Goal: Information Seeking & Learning: Learn about a topic

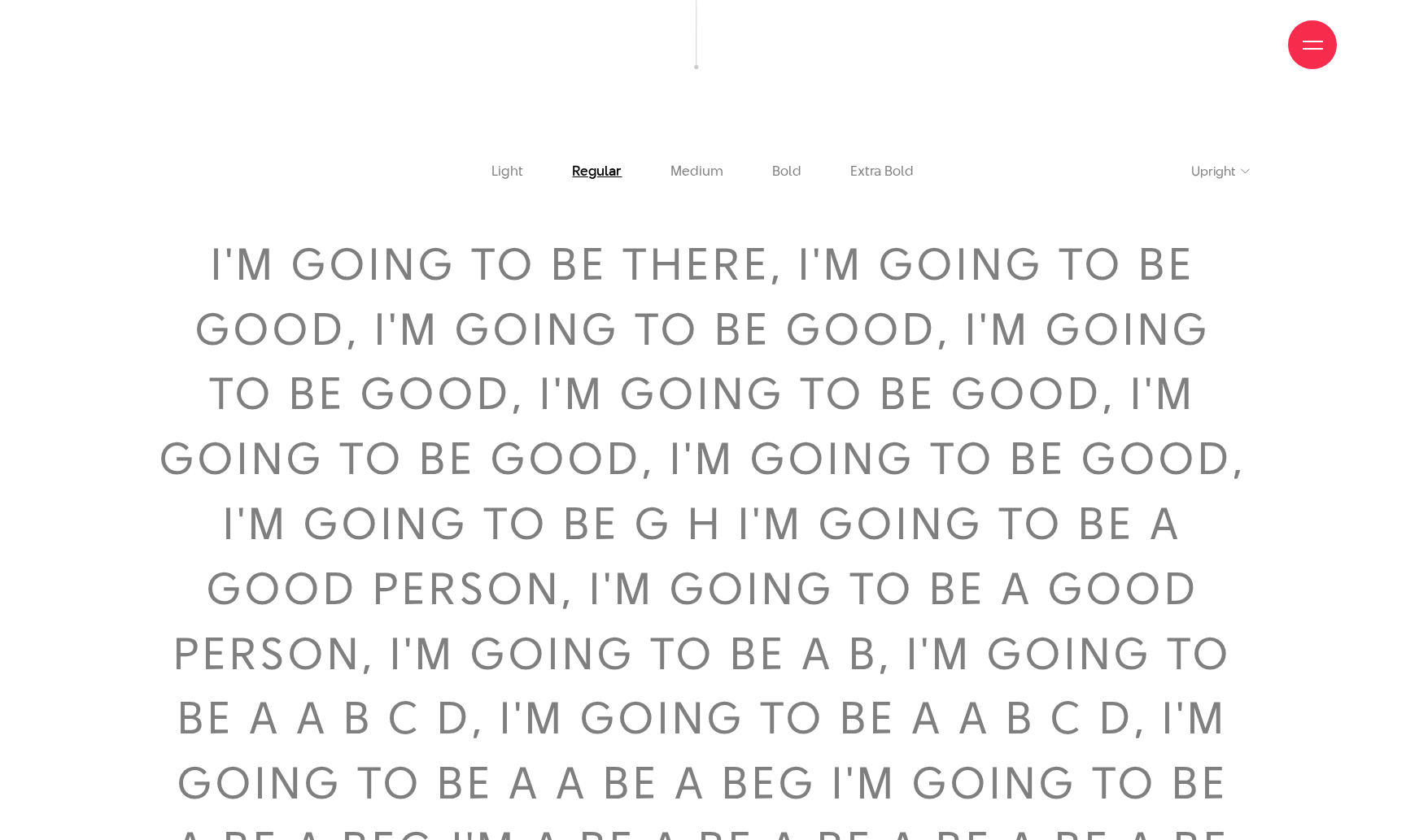
scroll to position [2386, 0]
click at [879, 164] on link "Extra Bold" at bounding box center [882, 172] width 63 height 16
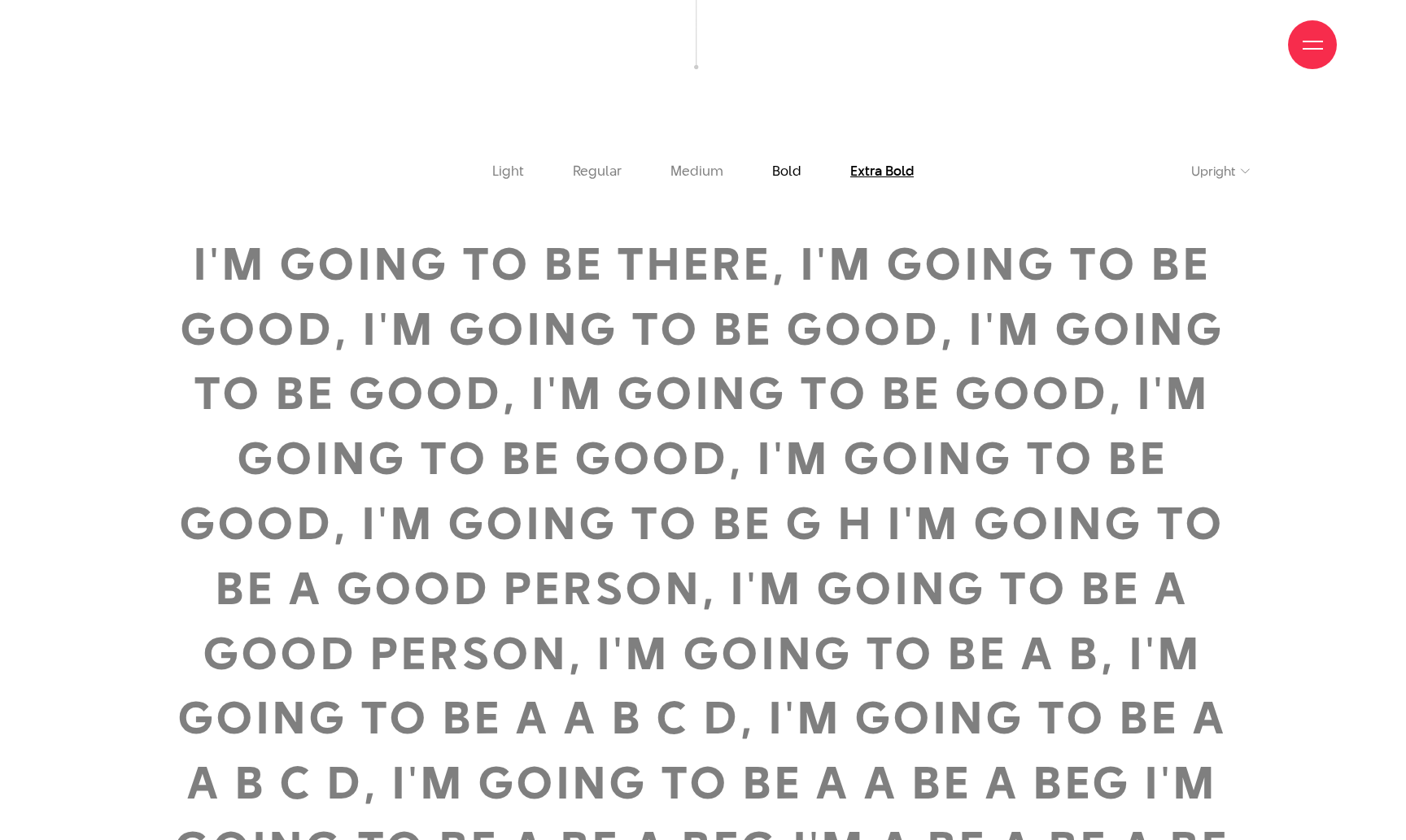
click at [794, 164] on link "Bold" at bounding box center [786, 172] width 29 height 16
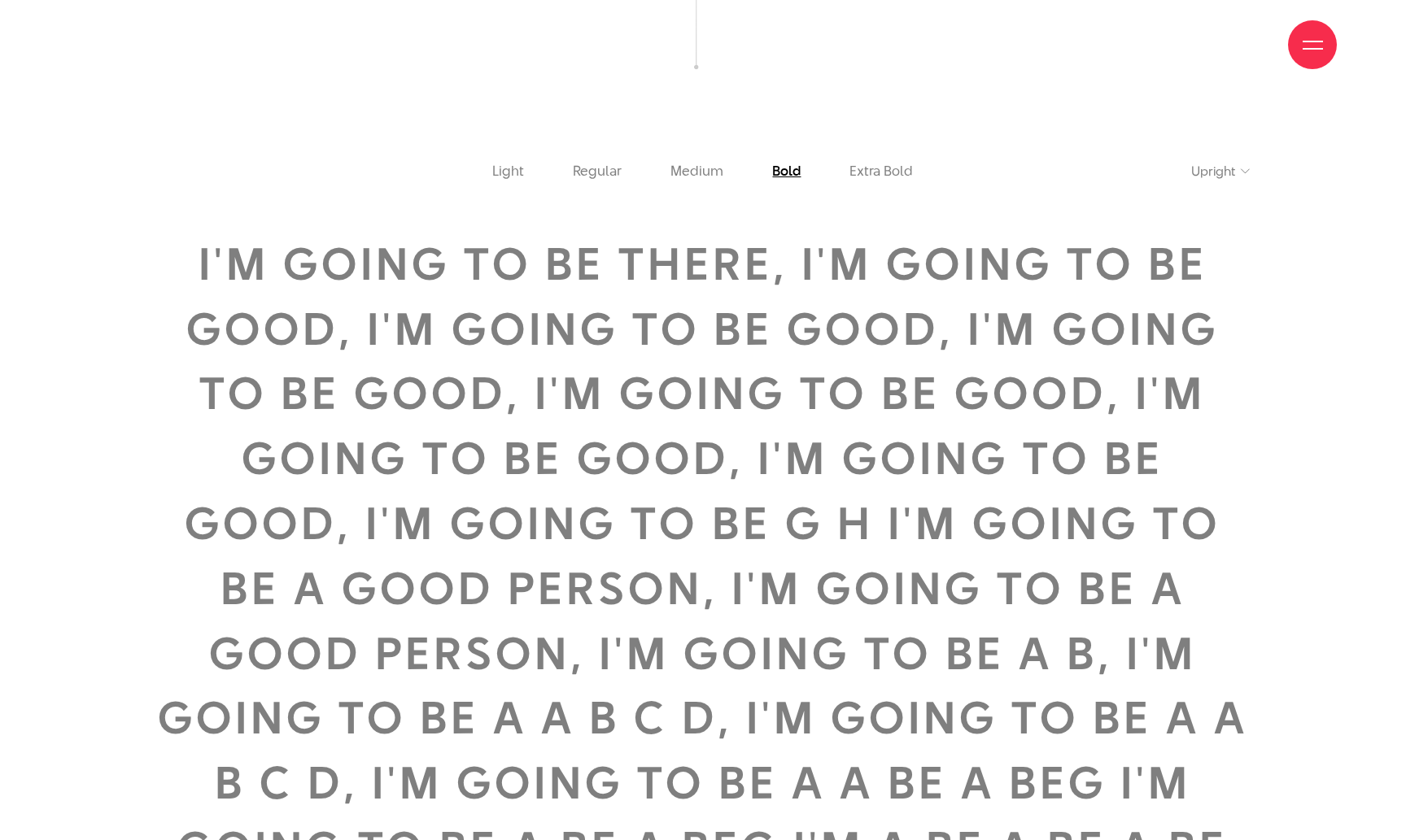
scroll to position [2620, 0]
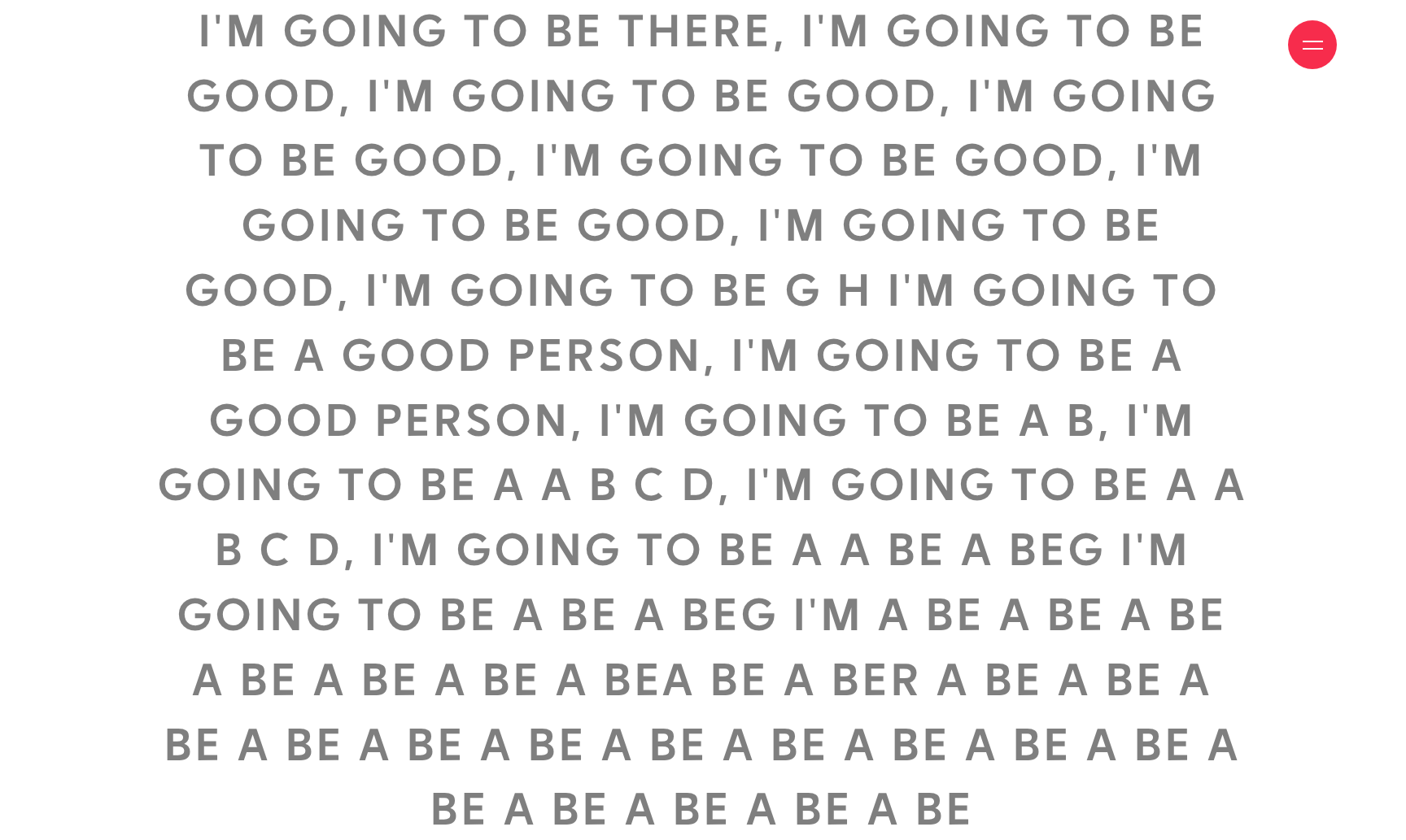
click at [956, 470] on span "I'M GOING TO BE THERE, I'M GOING TO BE GOOD, I'M GOING TO BE GOOD, I'M GOING TO…" at bounding box center [703, 420] width 1093 height 844
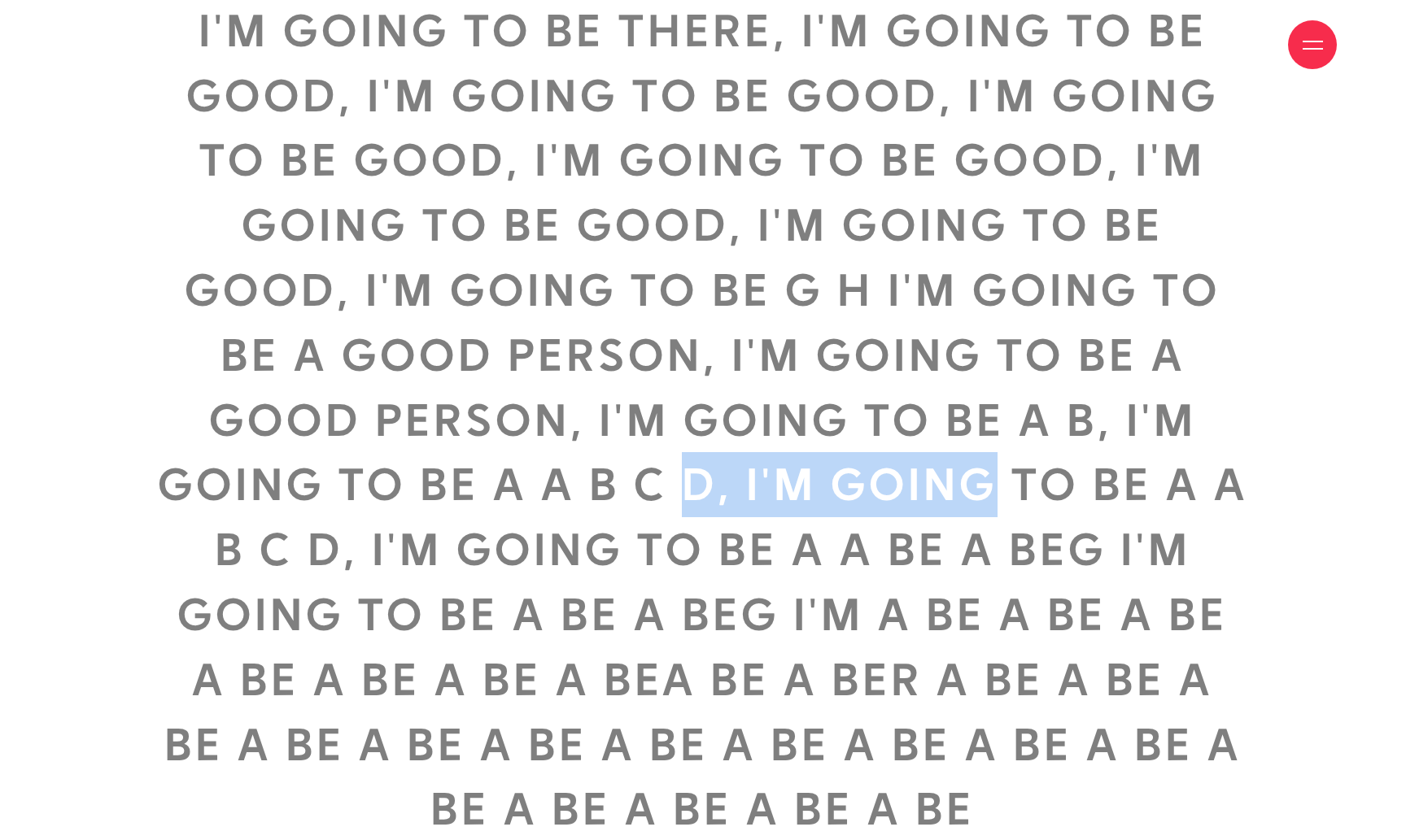
drag, startPoint x: 956, startPoint y: 470, endPoint x: 688, endPoint y: 449, distance: 268.8
click at [688, 449] on span "I'M GOING TO BE THERE, I'M GOING TO BE GOOD, I'M GOING TO BE GOOD, I'M GOING TO…" at bounding box center [703, 420] width 1093 height 844
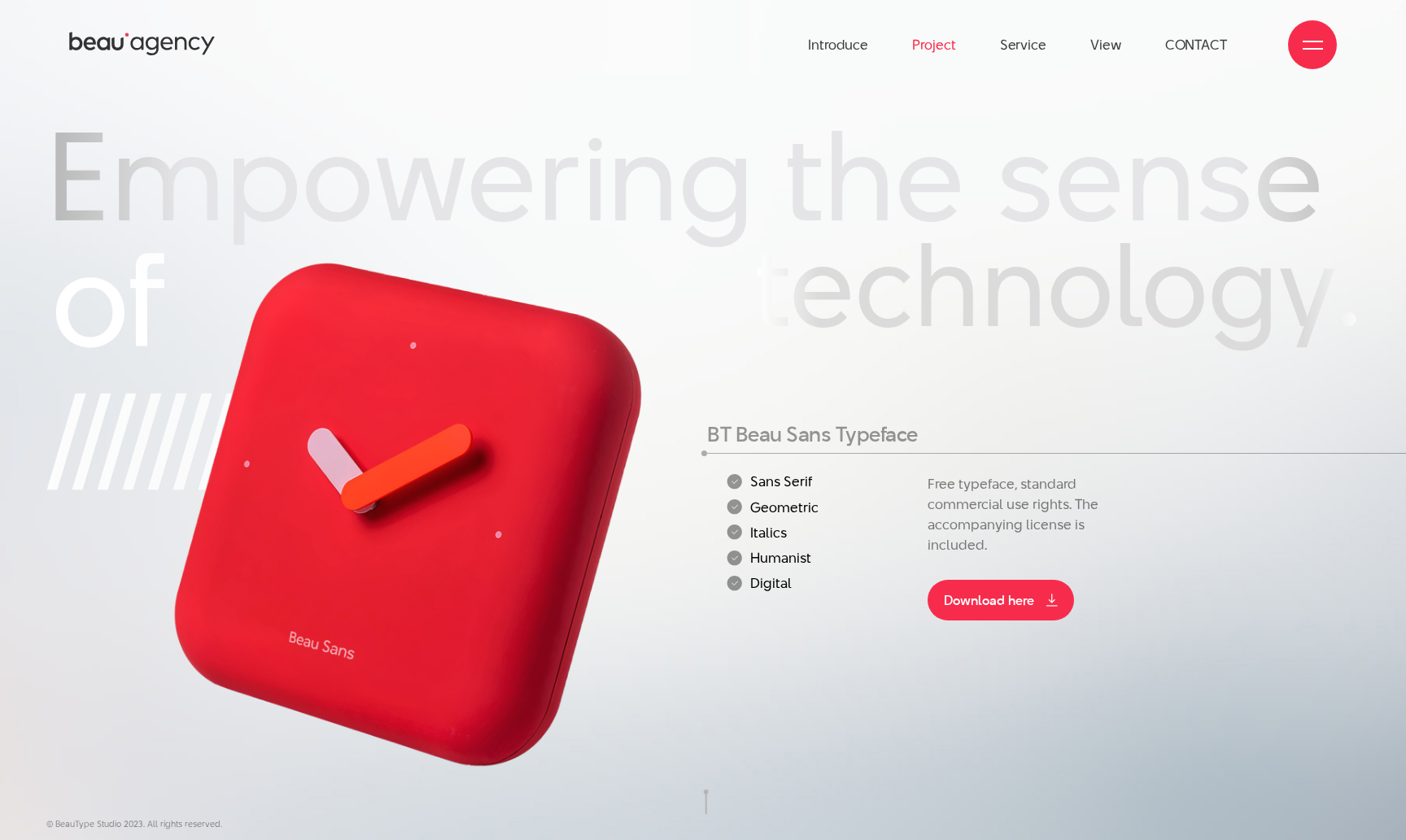
scroll to position [0, 0]
click at [945, 43] on link "Project" at bounding box center [934, 45] width 43 height 90
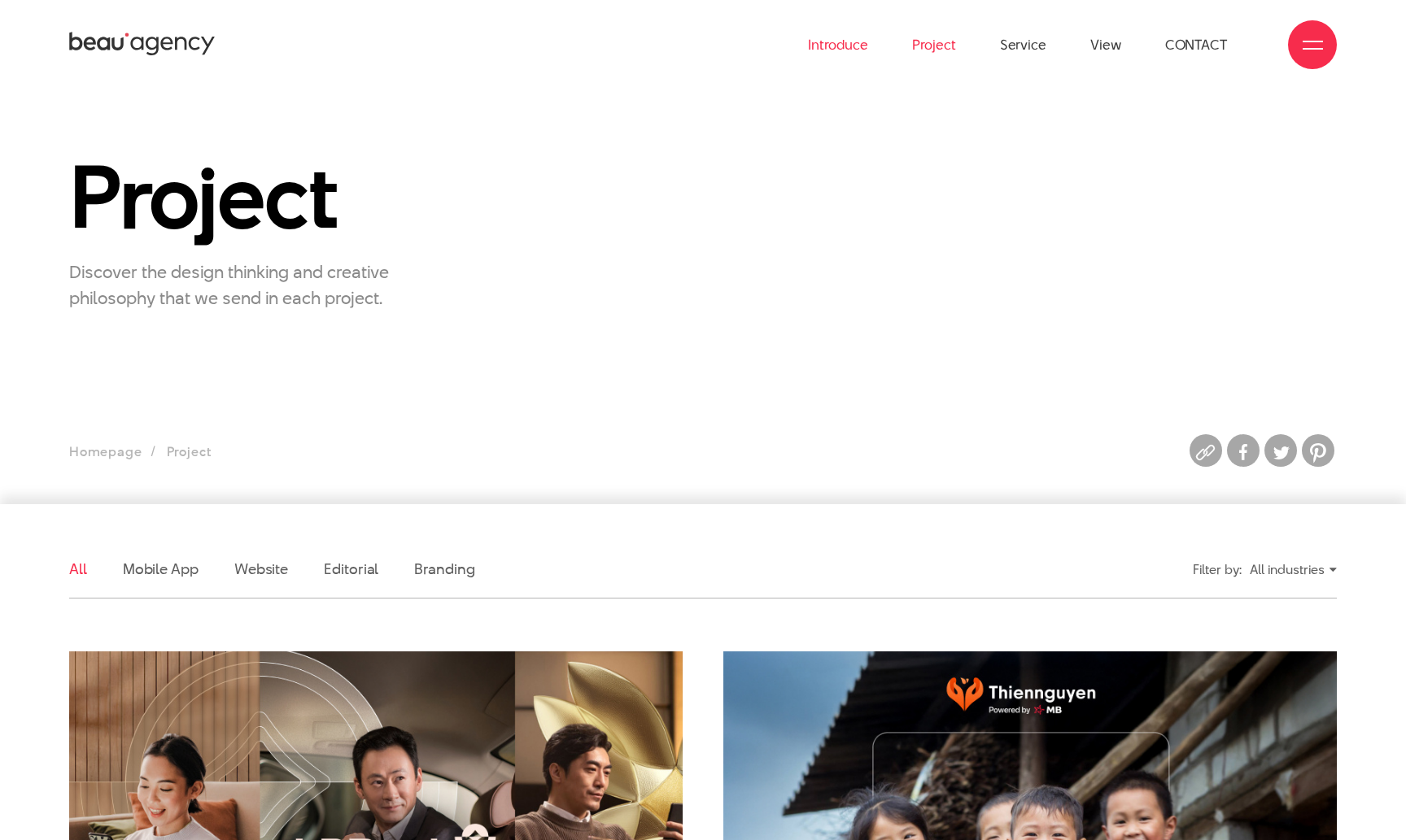
click at [857, 41] on link "Introduce" at bounding box center [838, 45] width 60 height 90
